Goal: Information Seeking & Learning: Learn about a topic

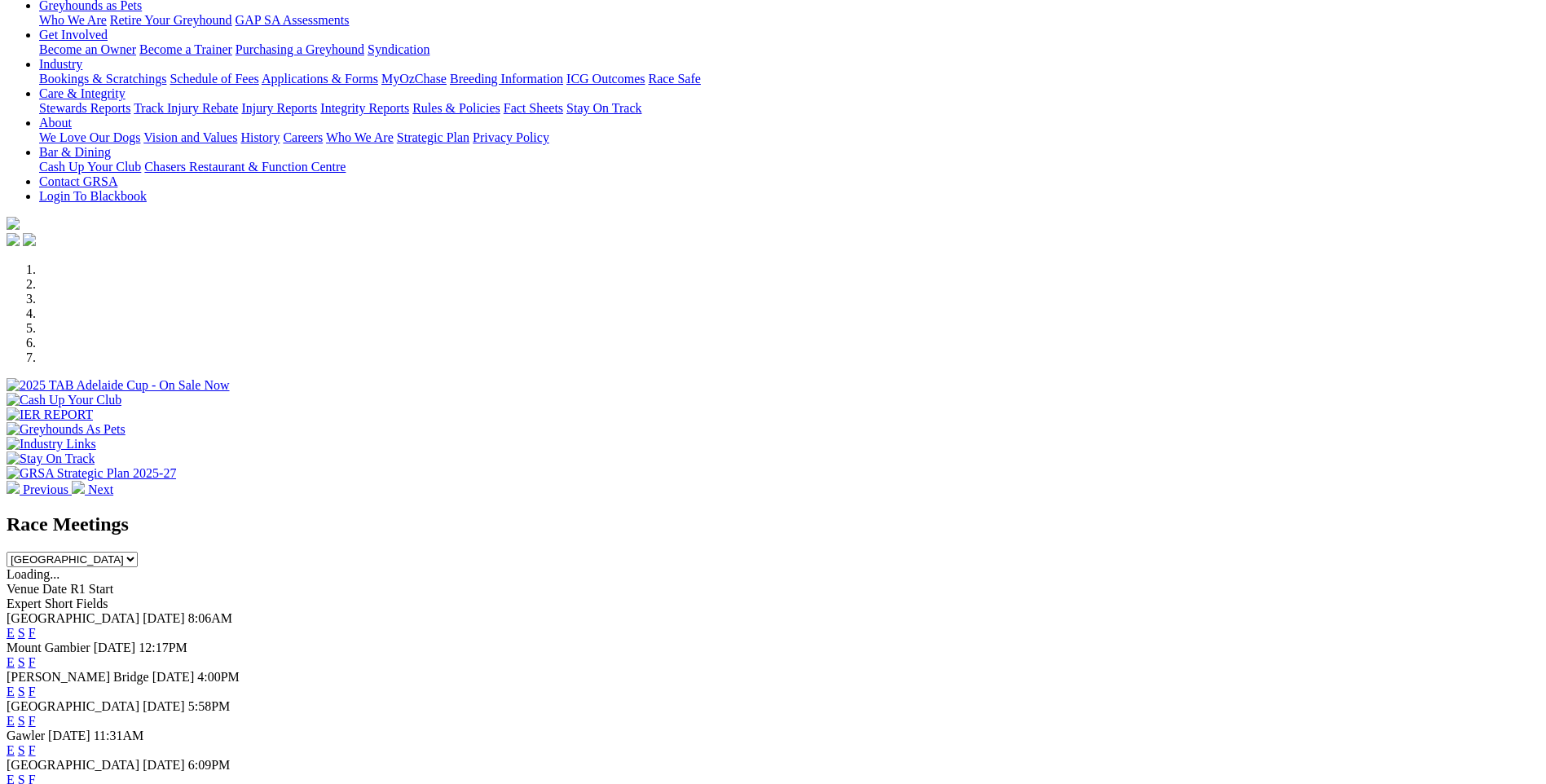
scroll to position [326, 0]
click at [35, 655] on link "F" at bounding box center [31, 662] width 7 height 14
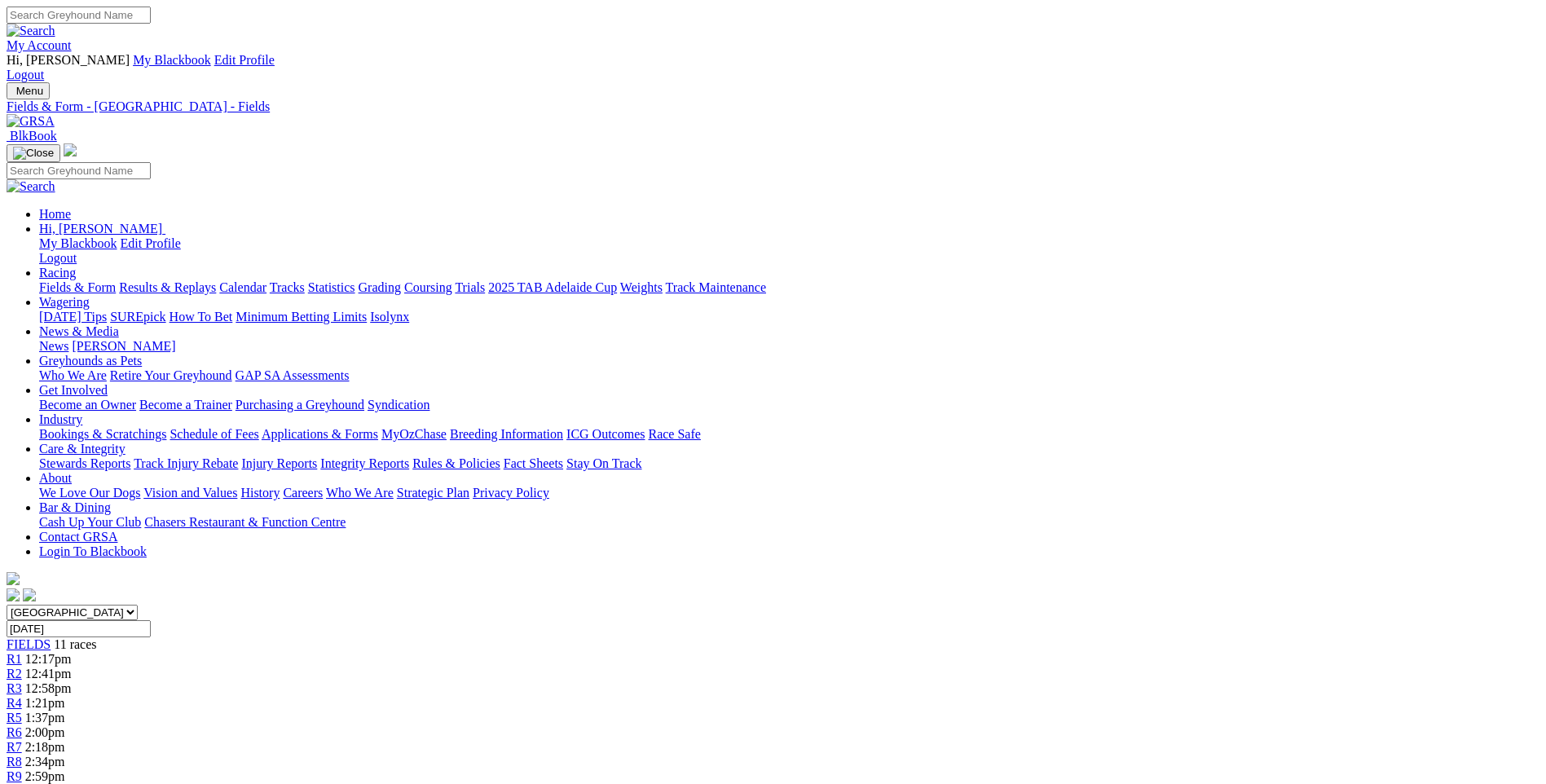
click at [119, 325] on link "News & Media" at bounding box center [79, 332] width 80 height 14
click at [69, 339] on link "News" at bounding box center [54, 346] width 30 height 14
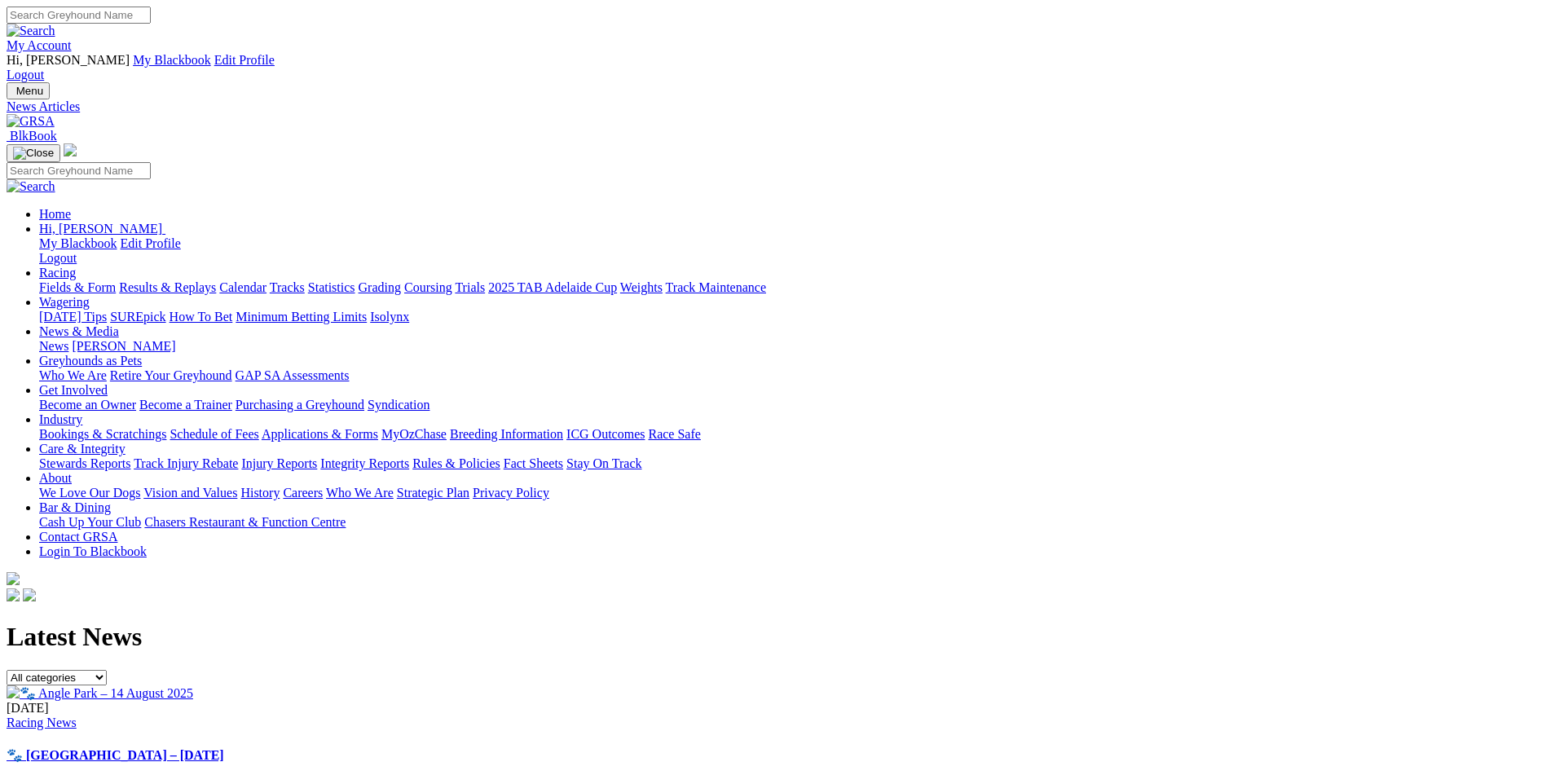
click at [175, 339] on link "[PERSON_NAME]" at bounding box center [123, 346] width 103 height 14
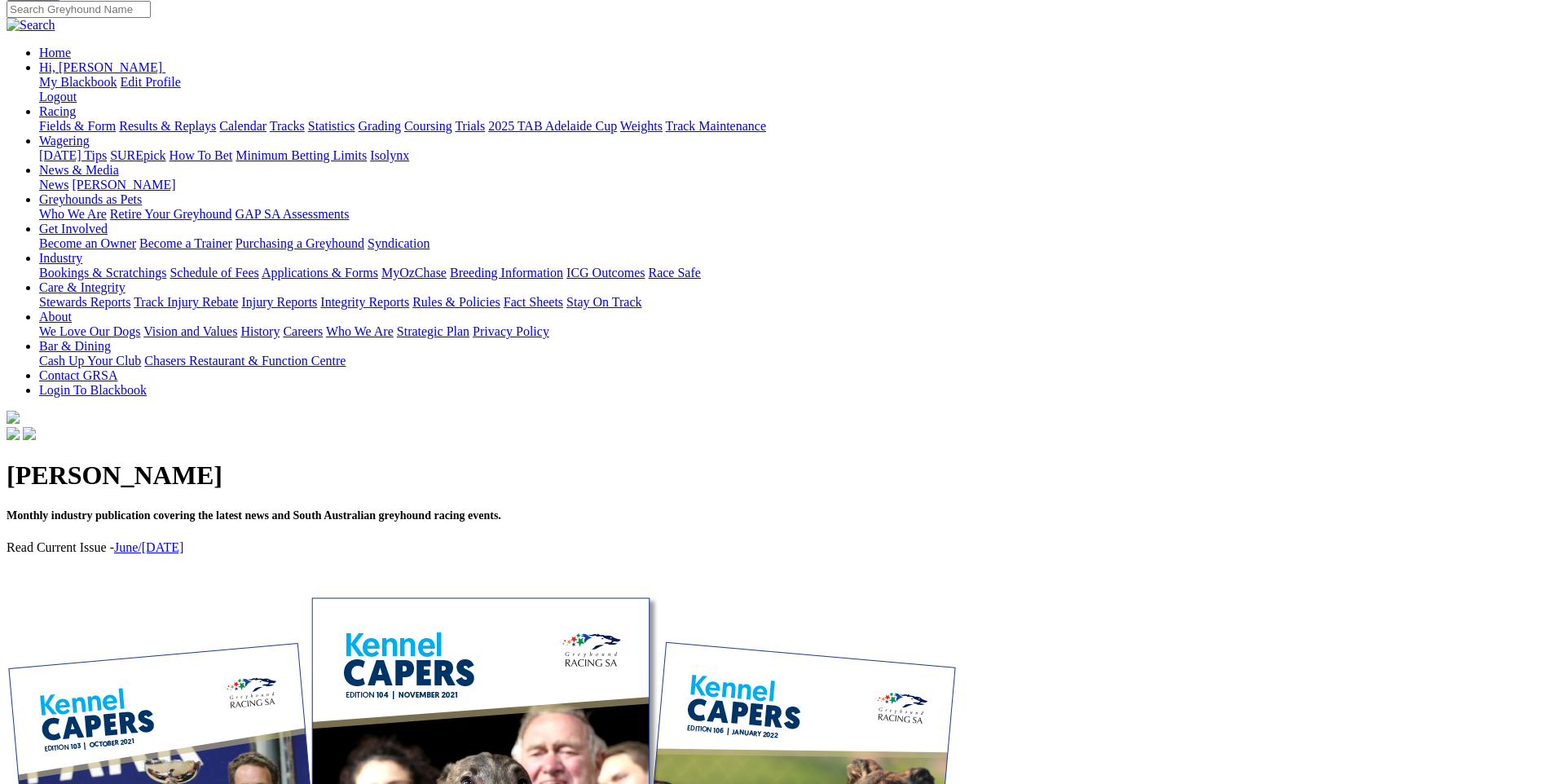
scroll to position [163, 0]
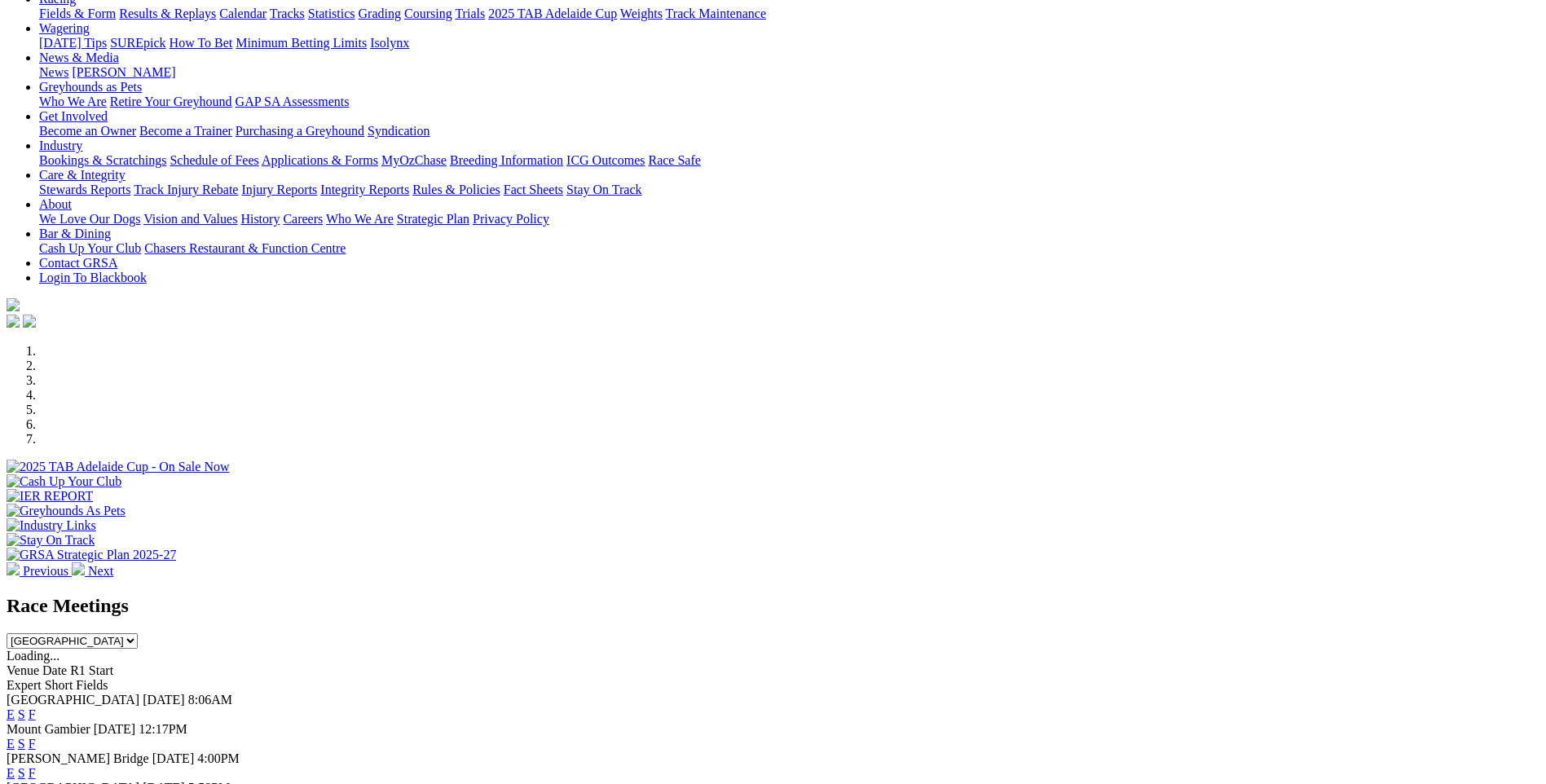
scroll to position [407, 0]
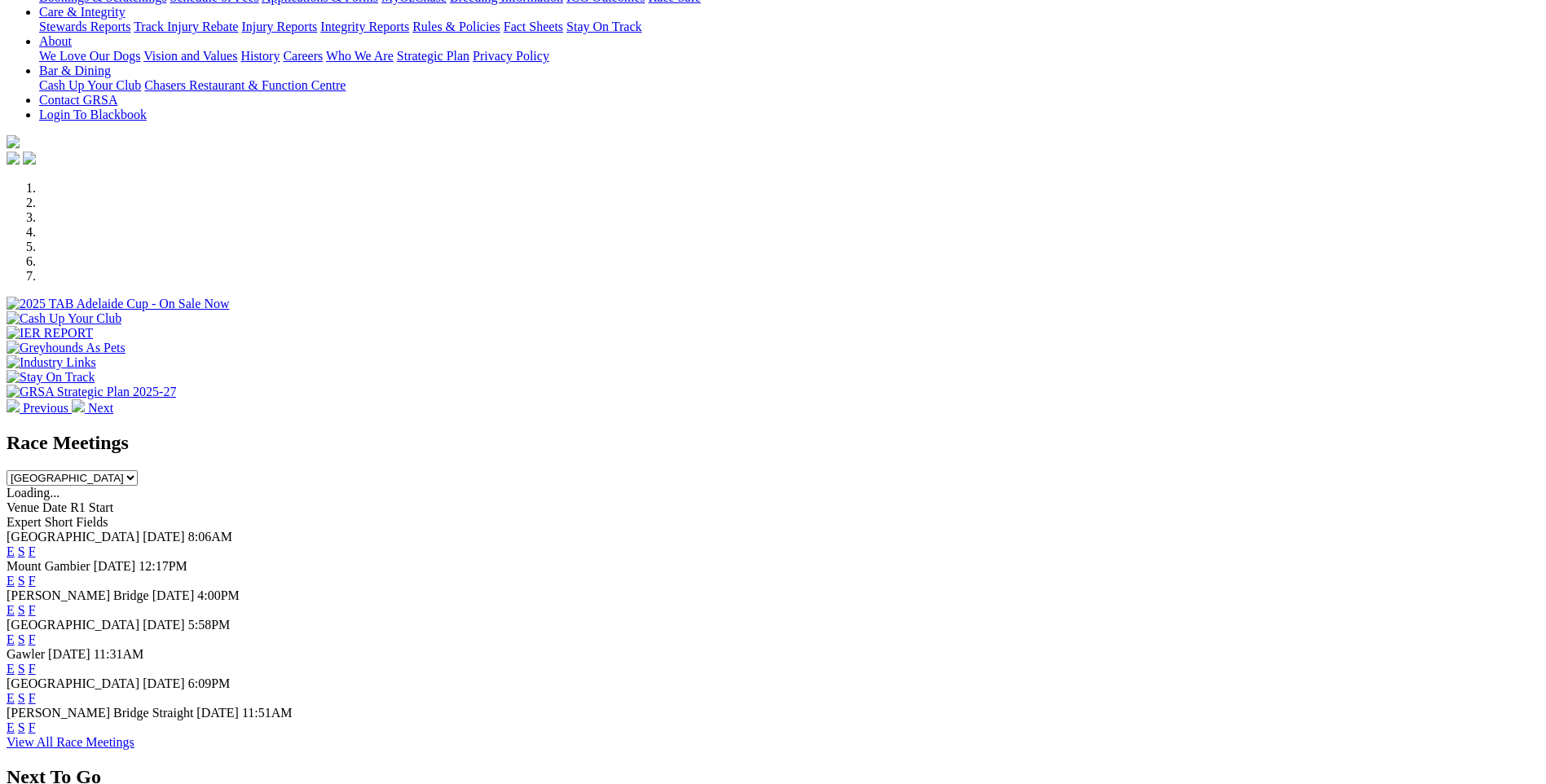
click at [35, 573] on link "F" at bounding box center [31, 580] width 7 height 14
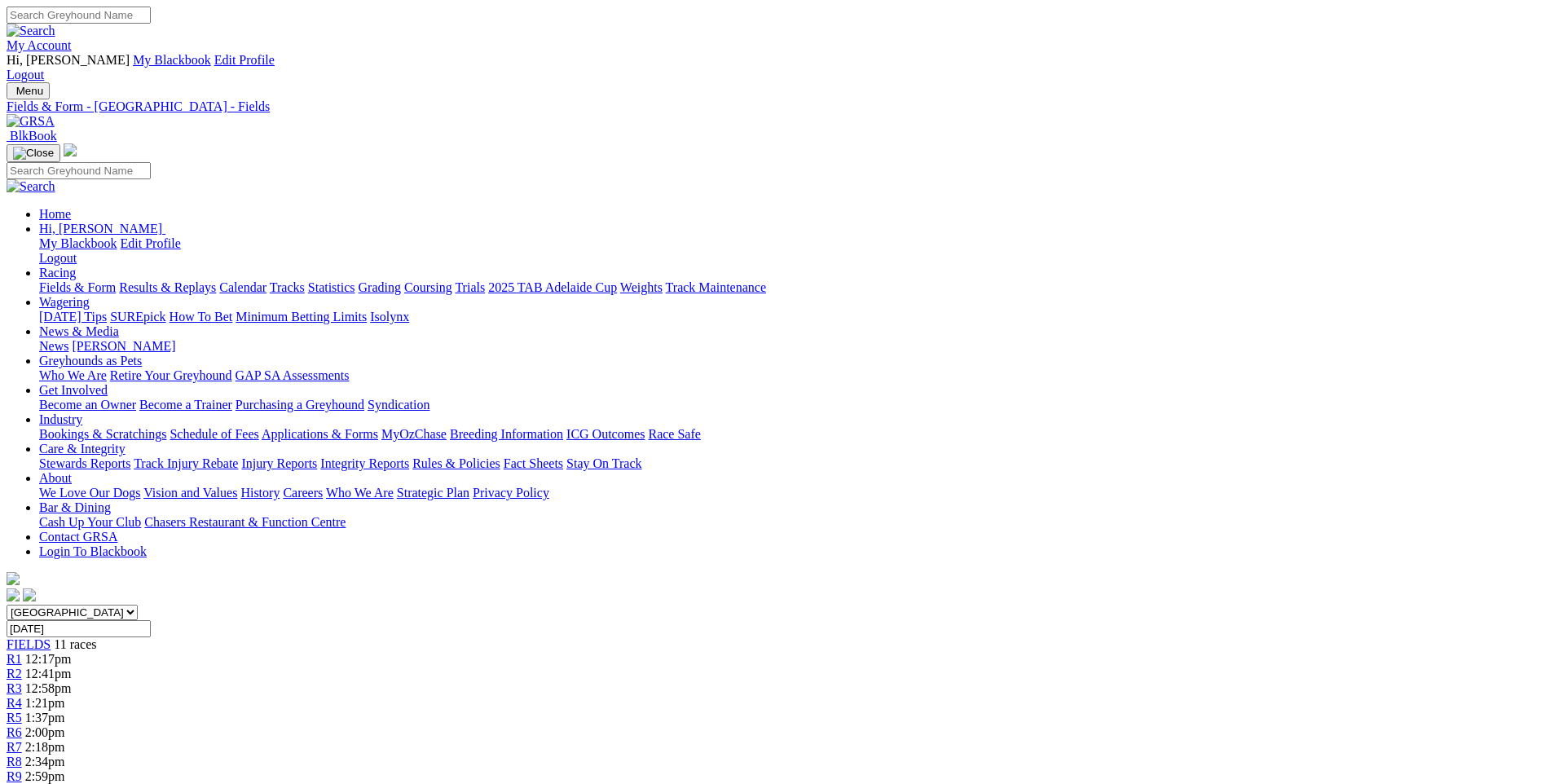
click at [22, 710] on span "R5" at bounding box center [15, 717] width 16 height 14
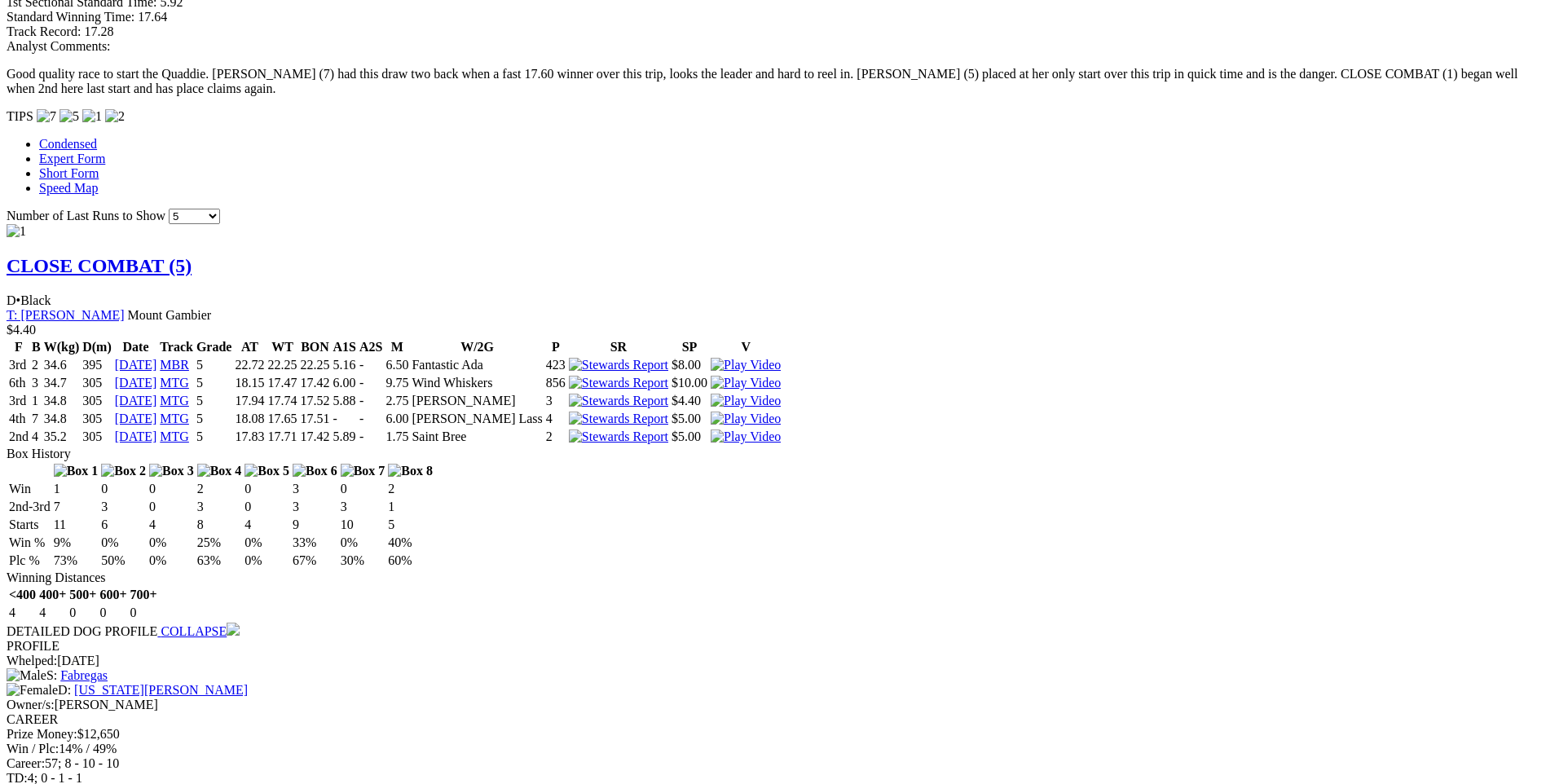
scroll to position [1630, 0]
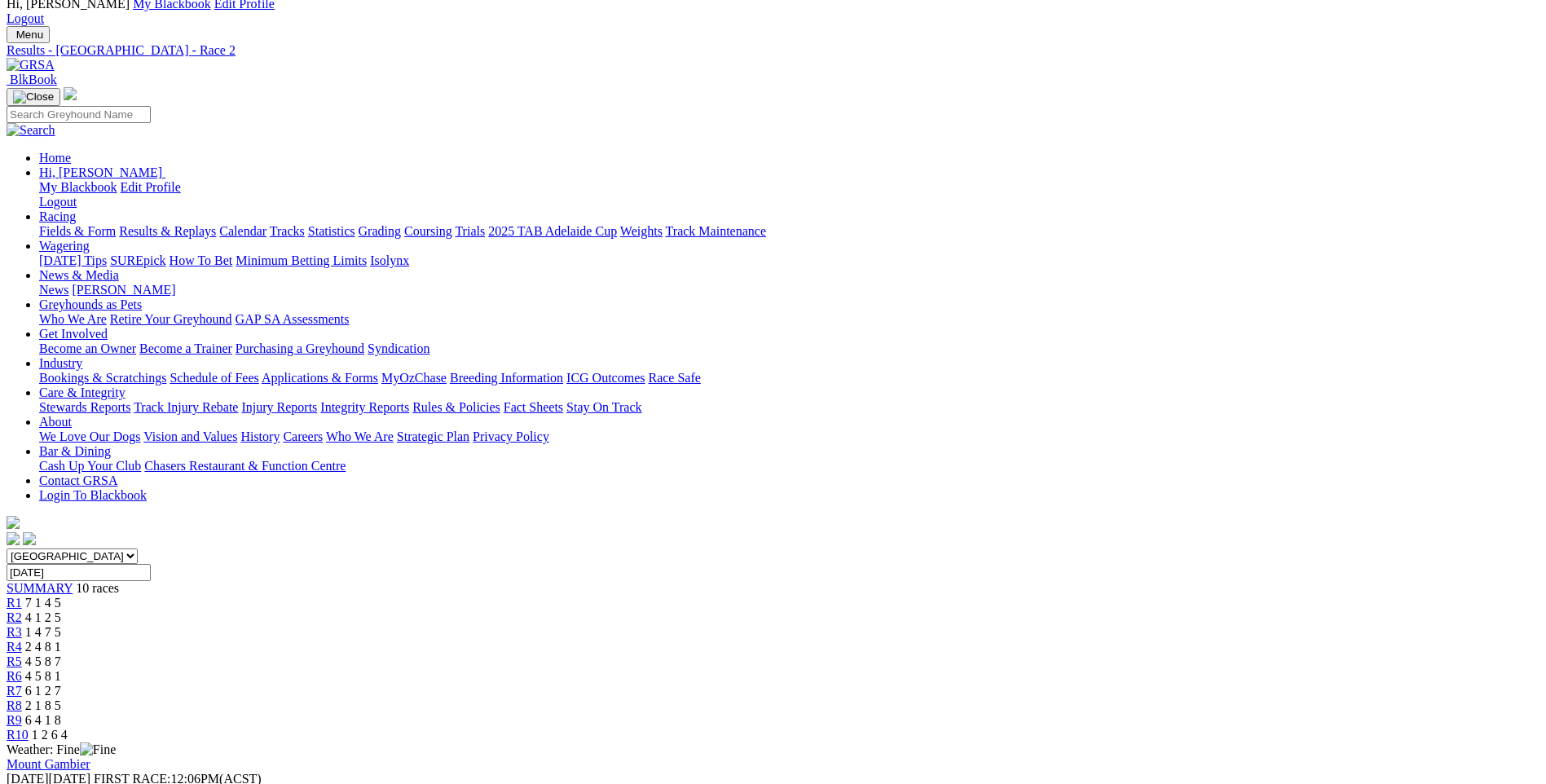
scroll to position [163, 0]
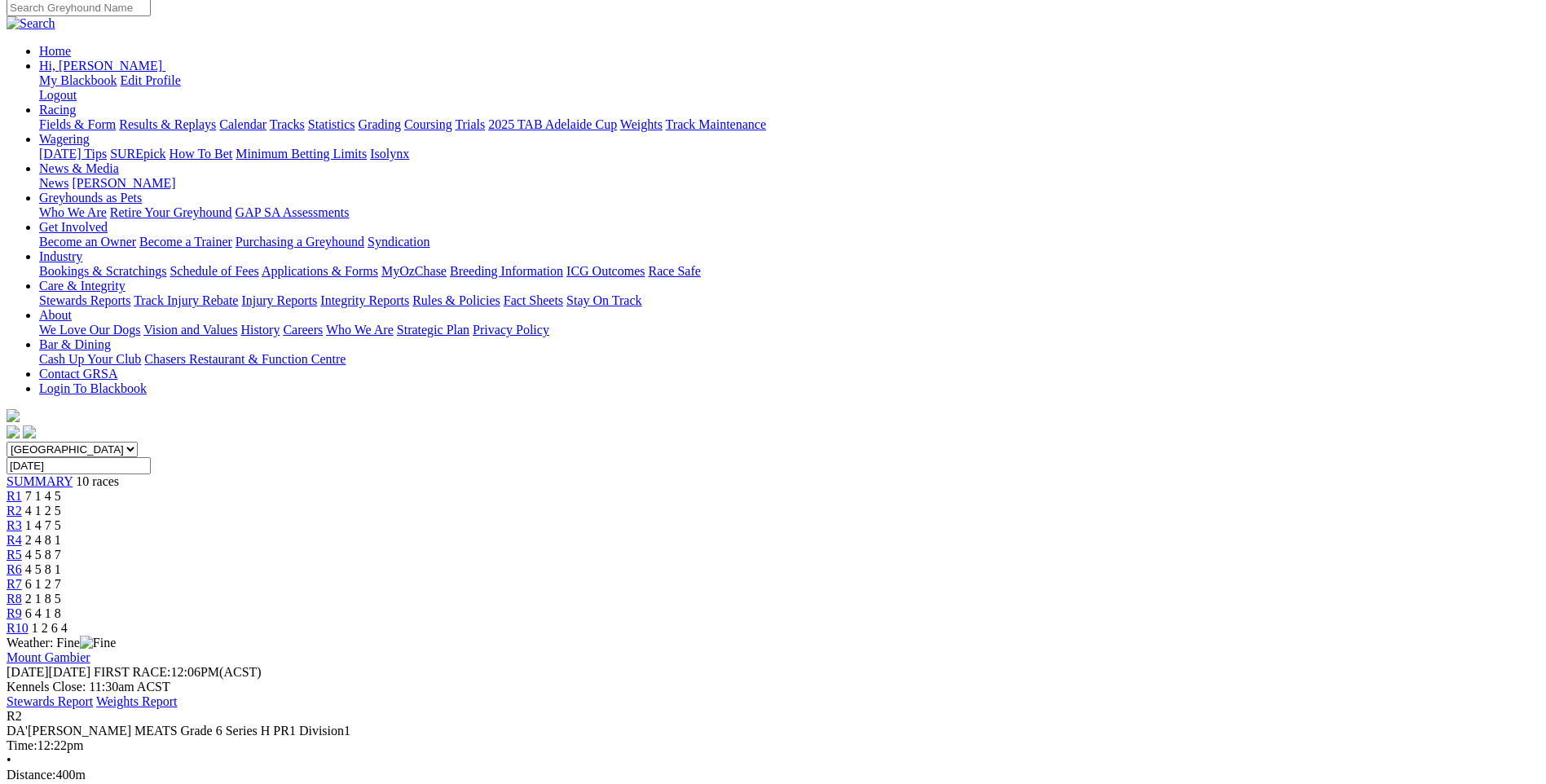
scroll to position [0, 0]
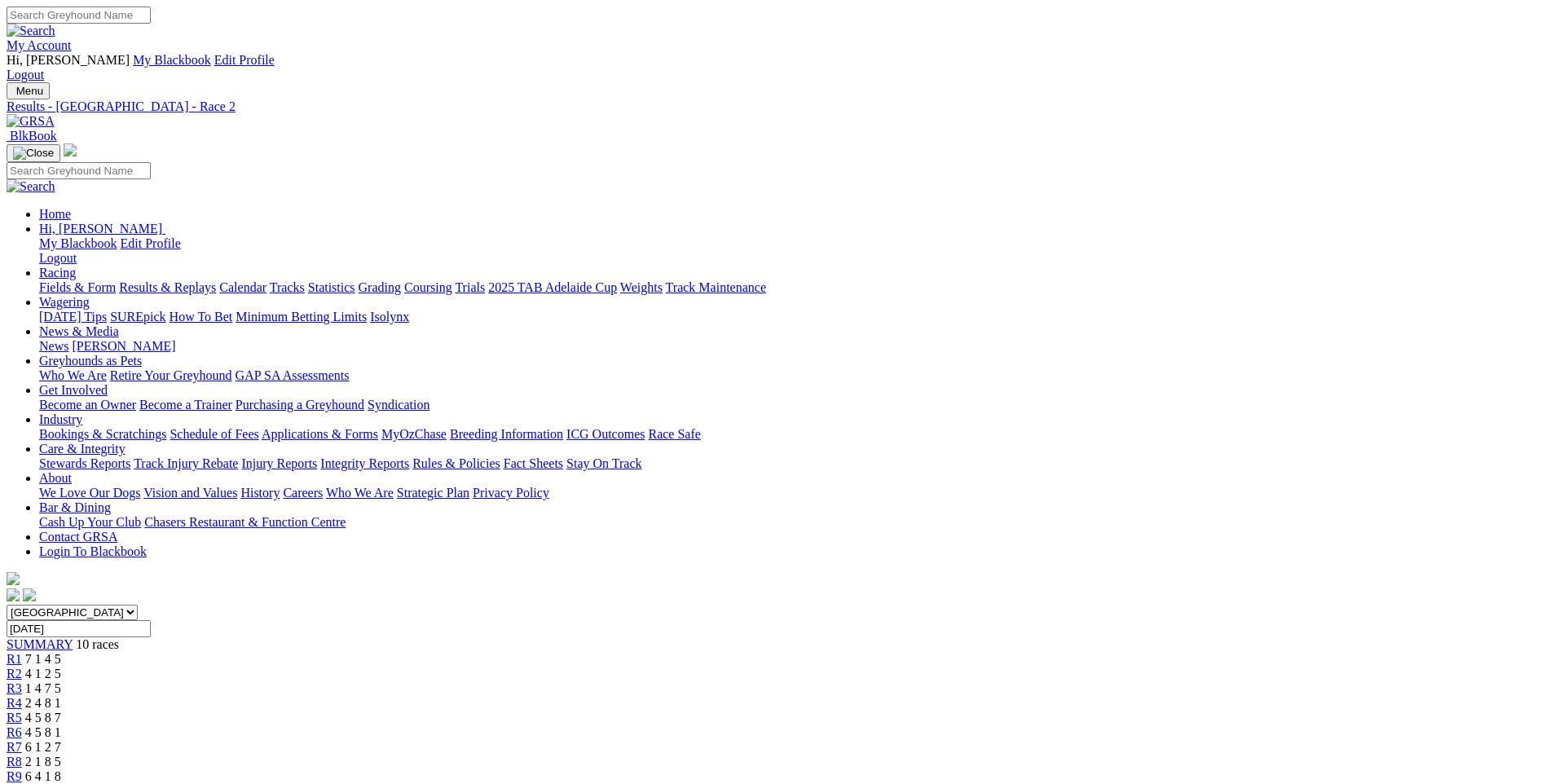
click at [116, 280] on link "Fields & Form" at bounding box center [78, 287] width 77 height 14
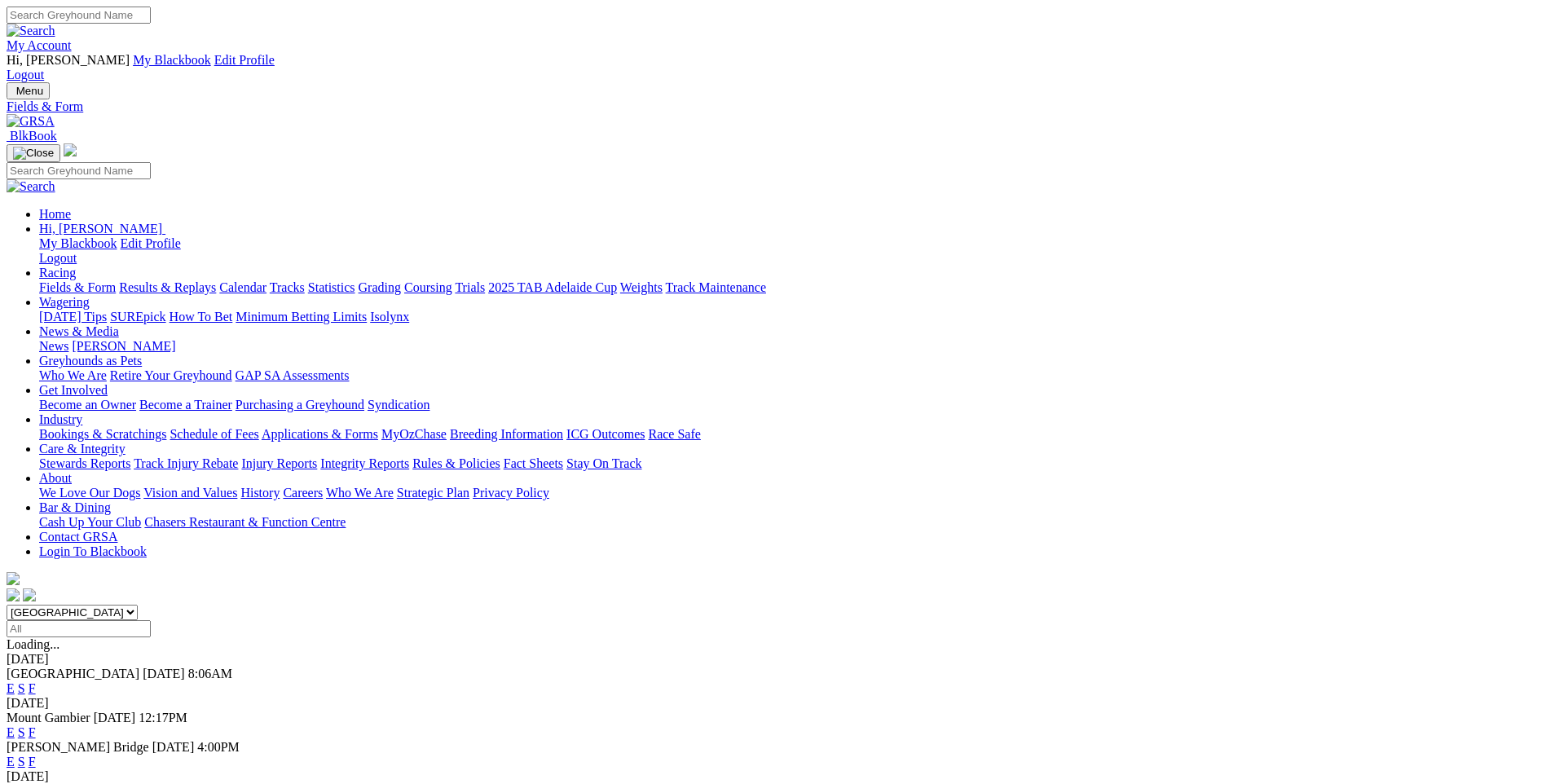
click at [216, 280] on link "Results & Replays" at bounding box center [167, 287] width 97 height 14
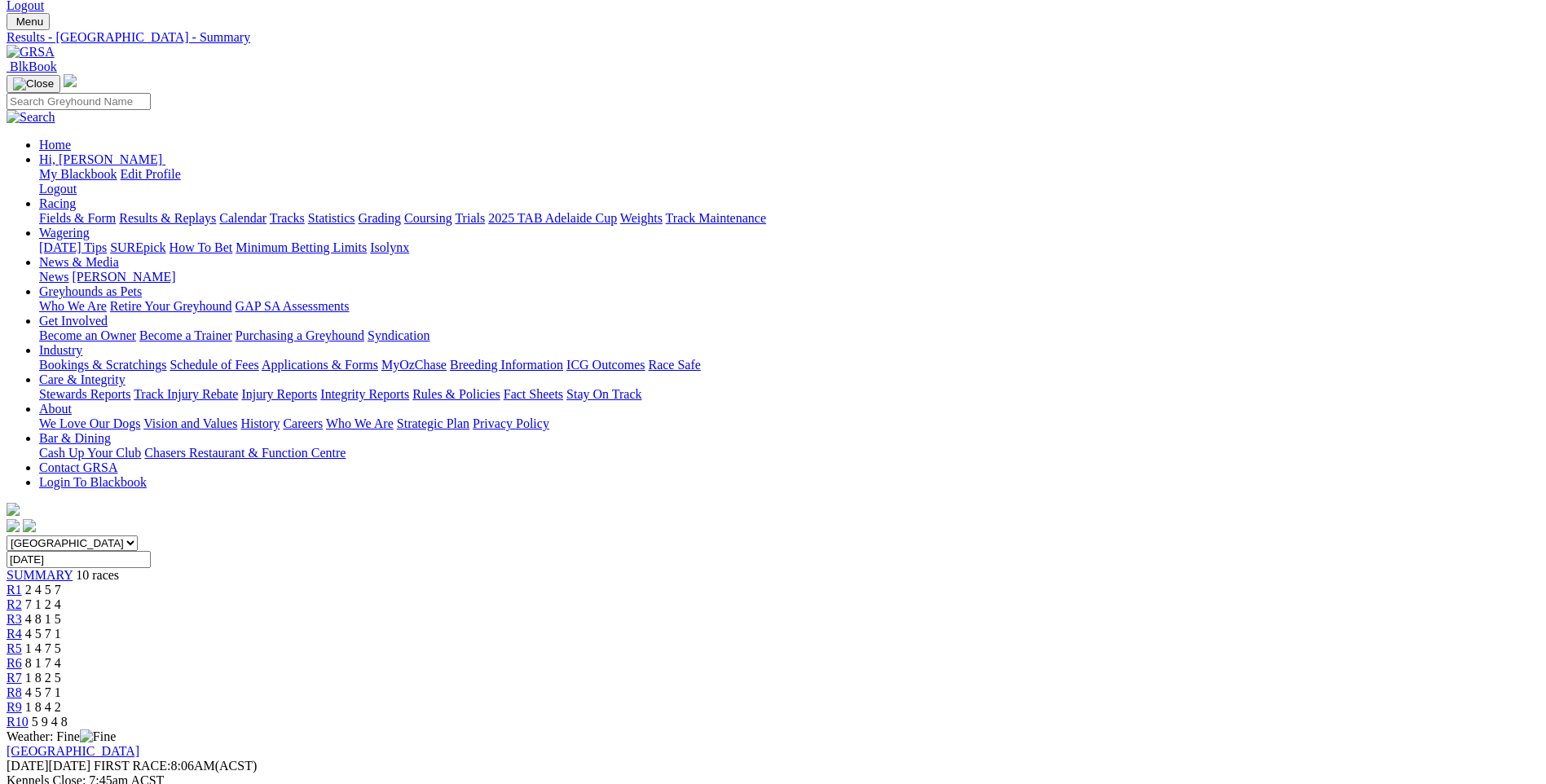
scroll to position [163, 0]
